Goal: Transaction & Acquisition: Purchase product/service

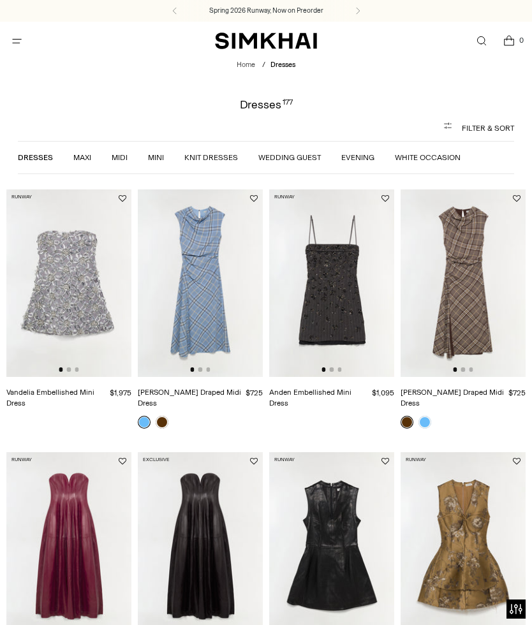
click at [428, 416] on link at bounding box center [425, 422] width 13 height 13
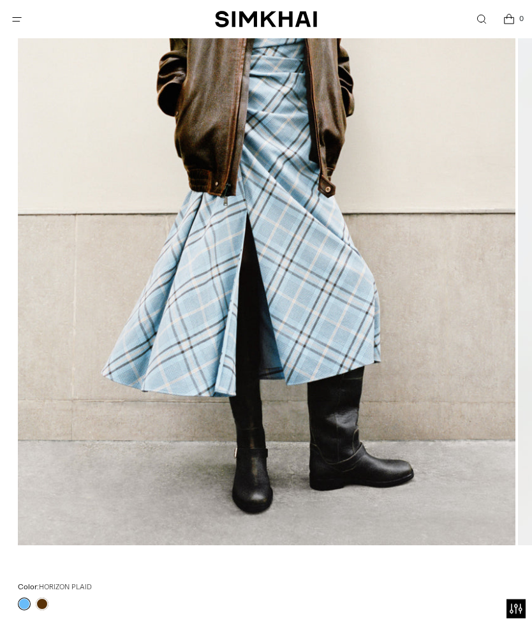
scroll to position [304, 0]
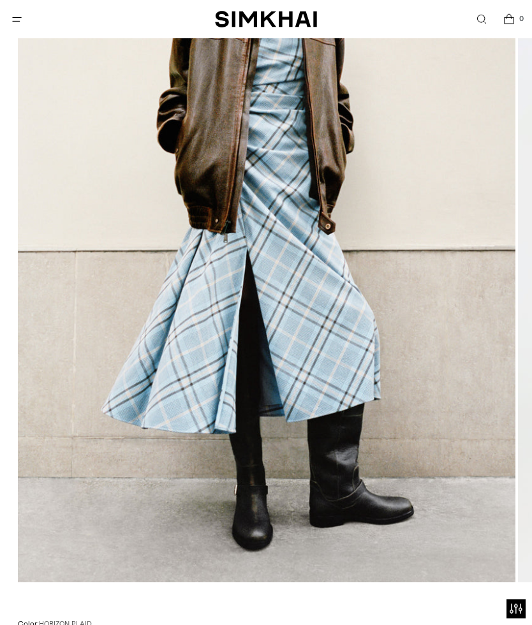
click at [11, 26] on span "Open menu modal" at bounding box center [16, 19] width 13 height 13
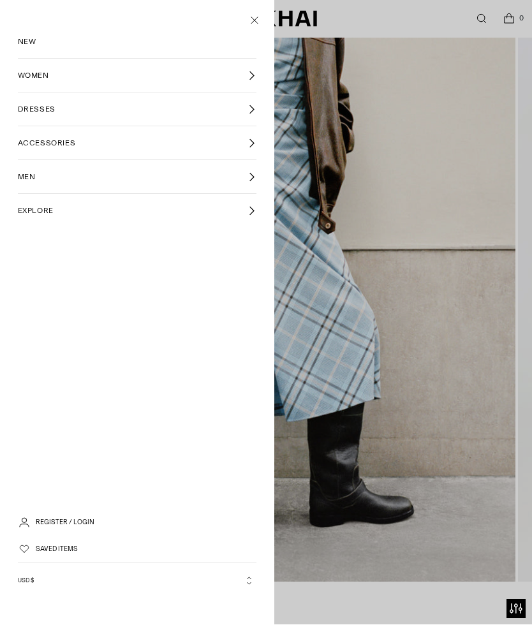
click at [139, 73] on link "WOMEN" at bounding box center [137, 75] width 239 height 33
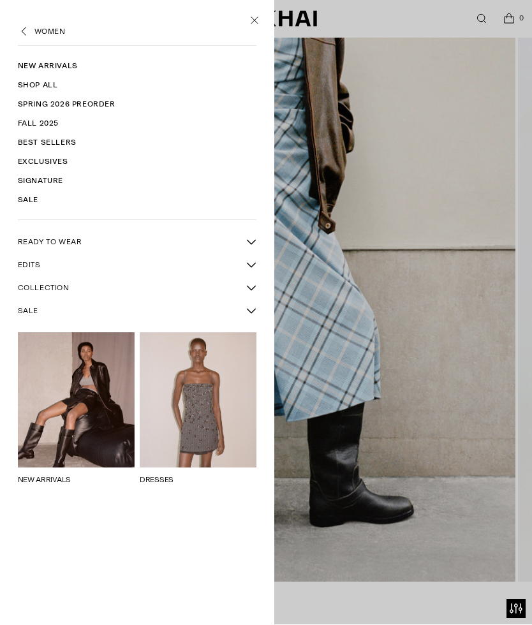
click at [29, 30] on icon "Back" at bounding box center [24, 32] width 13 height 13
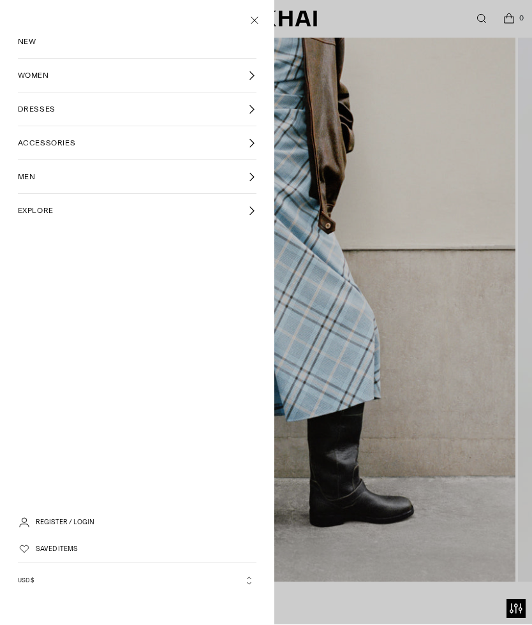
click at [99, 110] on link "DRESSES" at bounding box center [137, 109] width 239 height 33
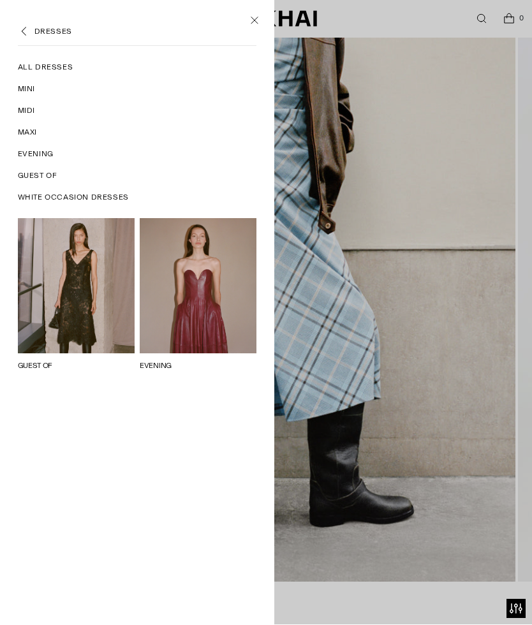
click at [32, 114] on span "Midi" at bounding box center [26, 110] width 17 height 11
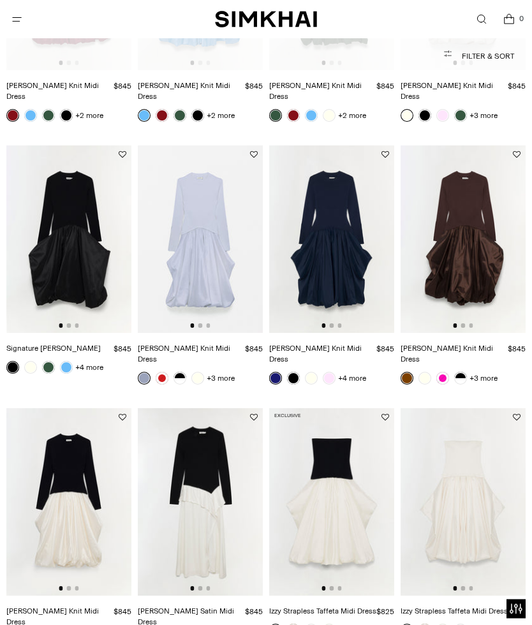
scroll to position [362, 0]
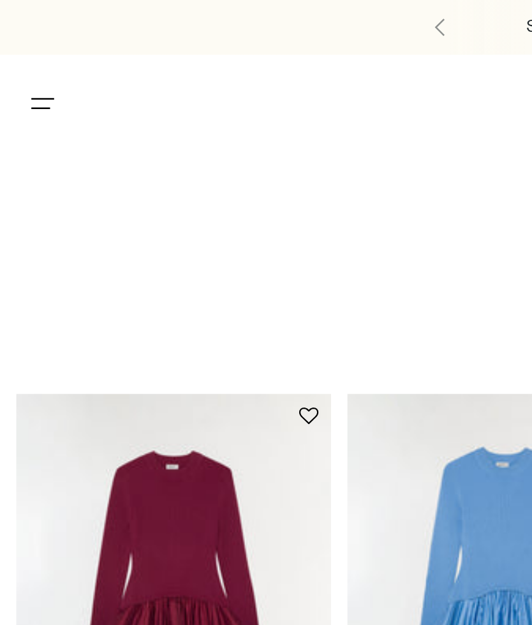
click at [17, 39] on icon "Open menu modal" at bounding box center [16, 41] width 13 height 10
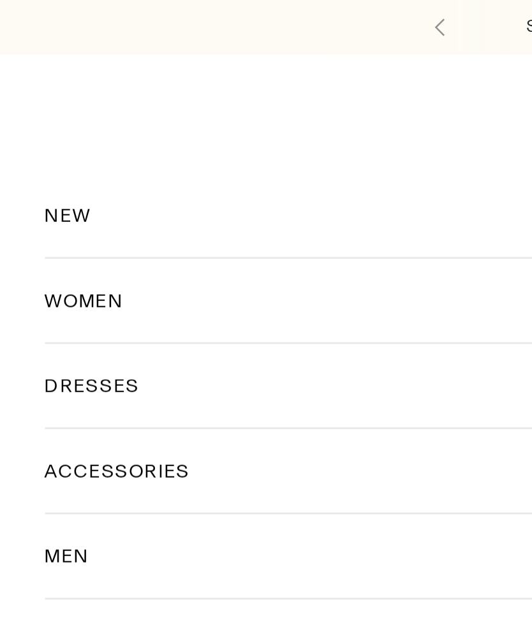
click at [19, 45] on div "NEW WOMEN WOMEN New Arrivals Shop All Spring 2026 Preorder Fall 2025 Best Selle…" at bounding box center [137, 334] width 274 height 625
click at [15, 43] on div "NEW WOMEN WOMEN New Arrivals Shop All Spring 2026 Preorder Fall 2025 Best Selle…" at bounding box center [137, 334] width 274 height 625
click at [41, 158] on span "DRESSES" at bounding box center [37, 152] width 38 height 11
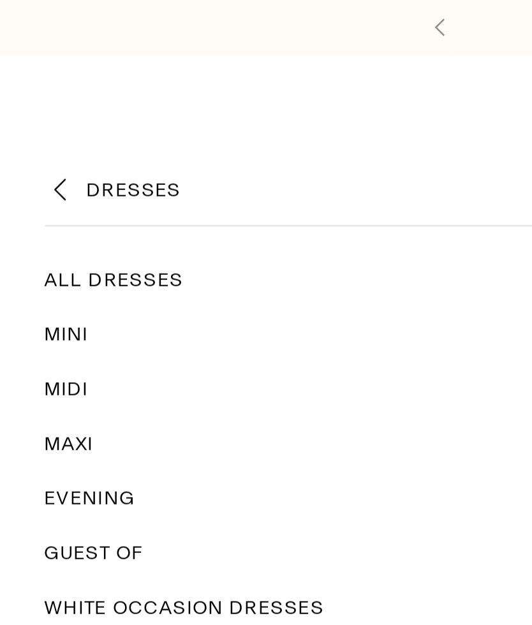
click at [65, 112] on span "All Dresses" at bounding box center [46, 110] width 56 height 11
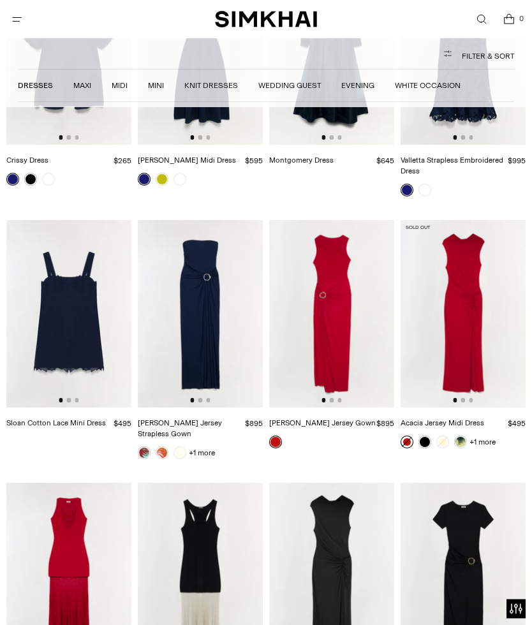
scroll to position [5391, 0]
click at [461, 436] on link at bounding box center [460, 442] width 13 height 13
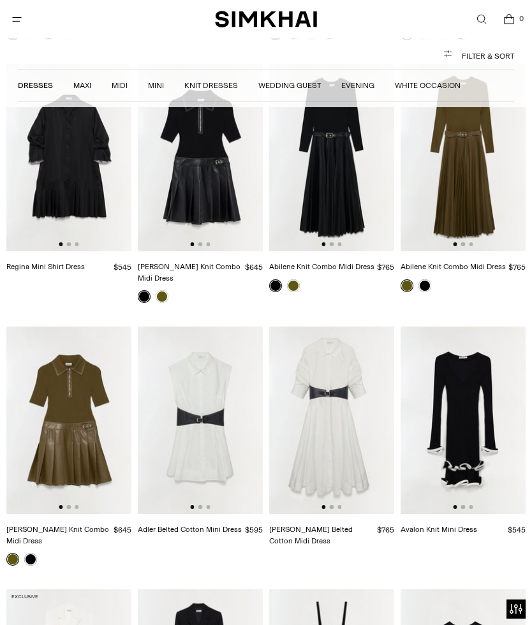
scroll to position [2826, 0]
